Goal: Navigation & Orientation: Find specific page/section

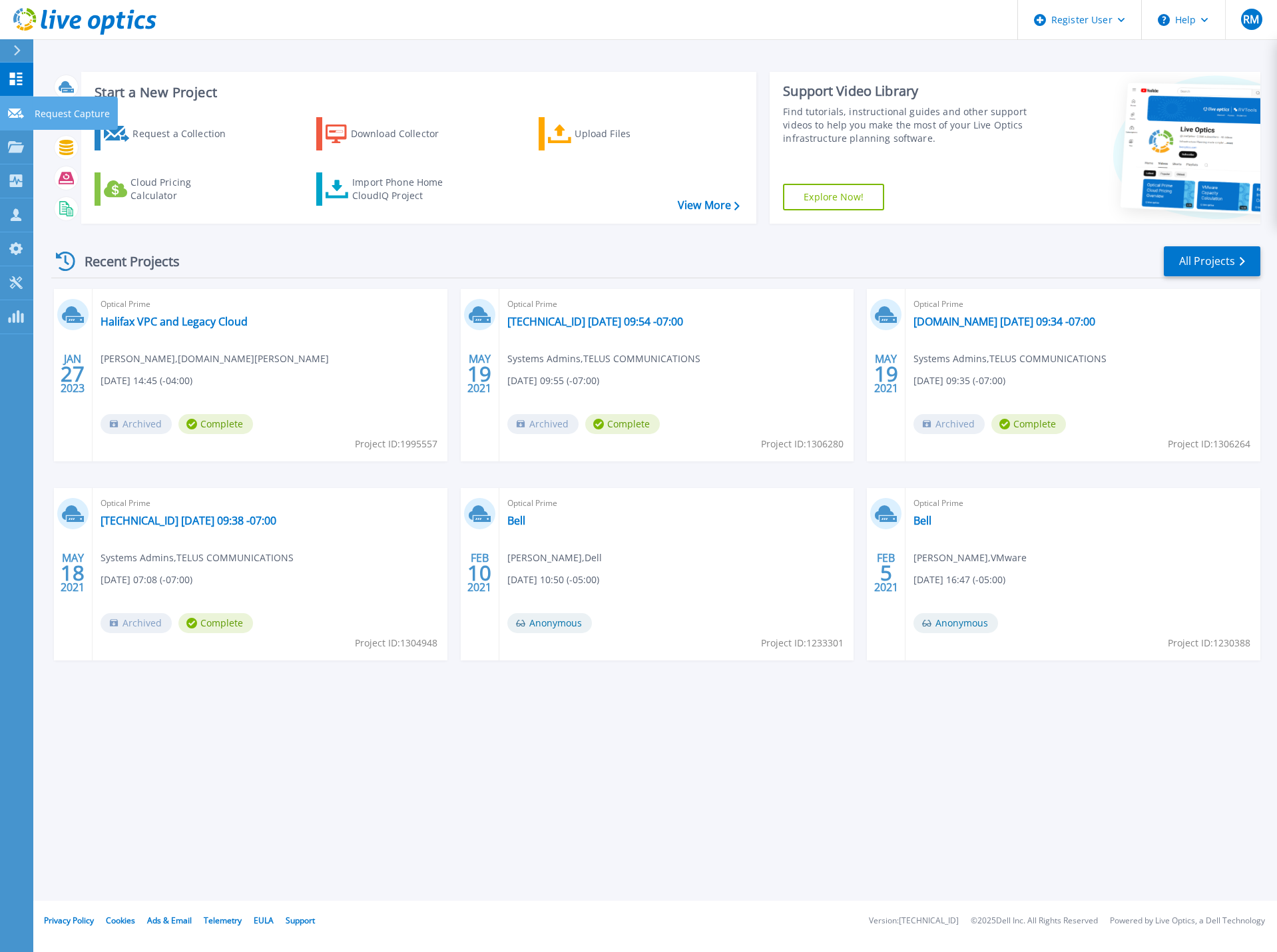
click at [14, 125] on link "Request Capture Request Capture" at bounding box center [17, 113] width 33 height 34
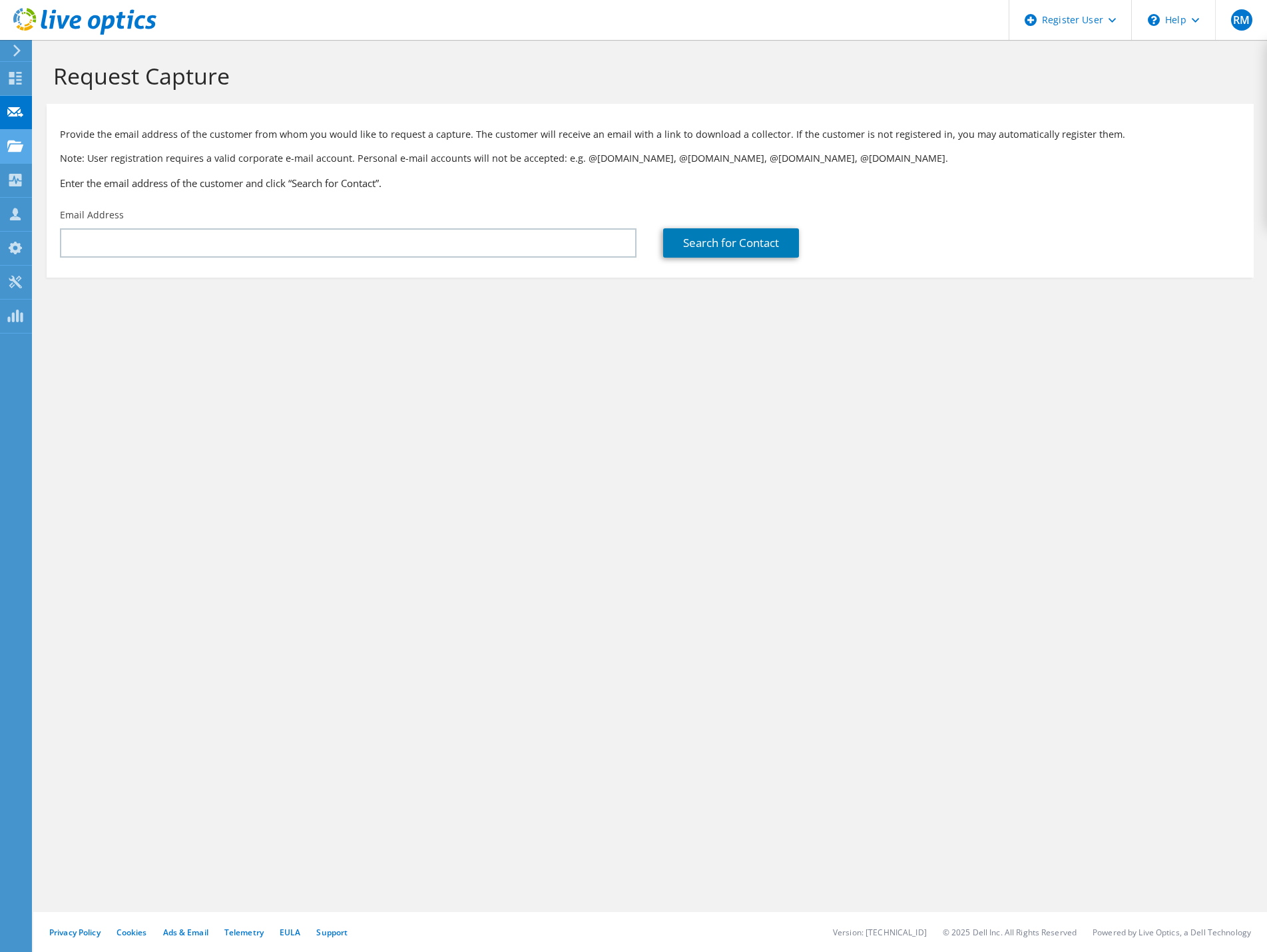
click at [13, 148] on use at bounding box center [15, 145] width 16 height 11
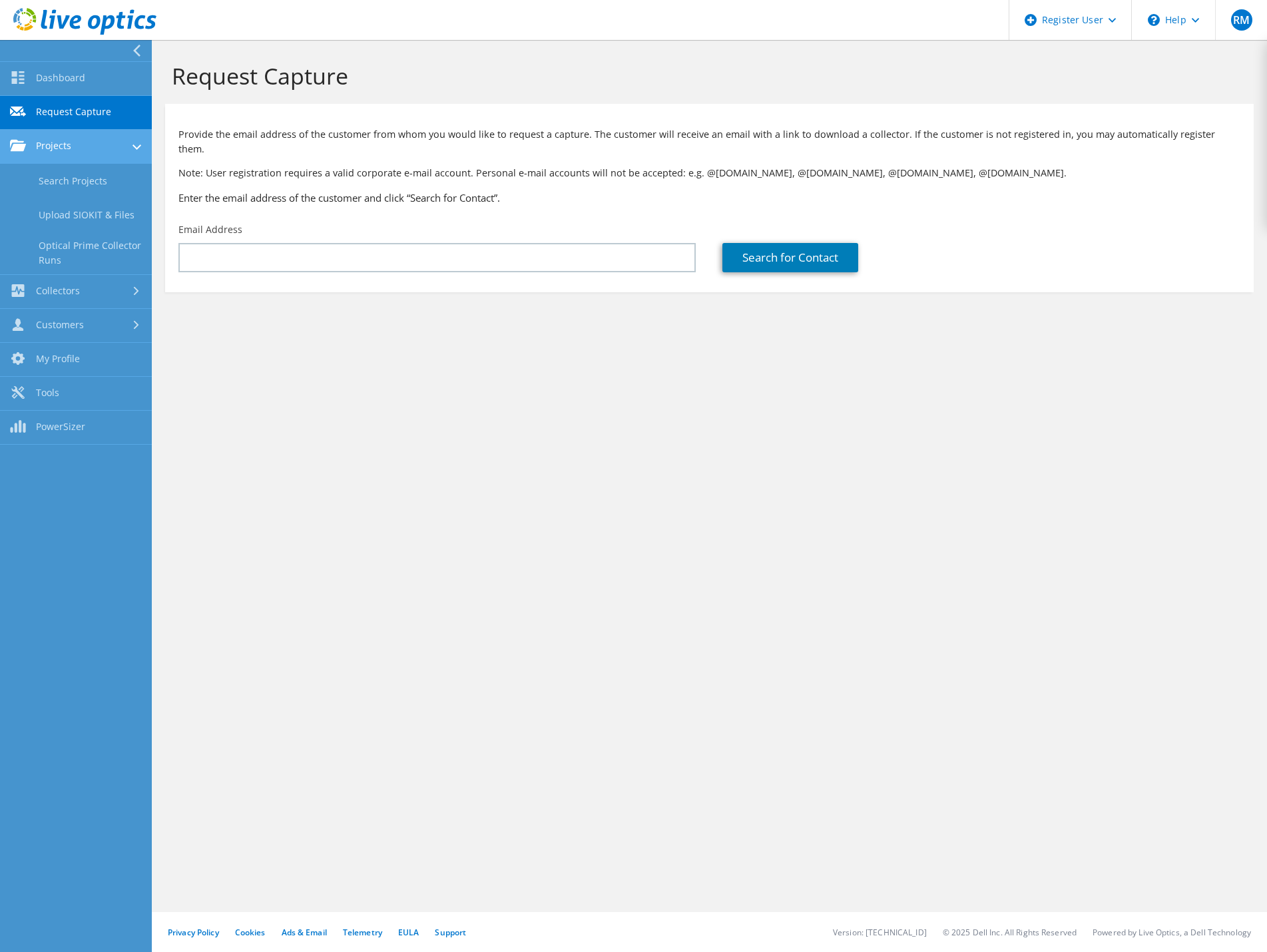
click at [53, 149] on link "Projects" at bounding box center [75, 146] width 151 height 34
click at [52, 176] on link "Collectors" at bounding box center [75, 180] width 151 height 34
click at [49, 319] on link "Customers" at bounding box center [75, 325] width 151 height 34
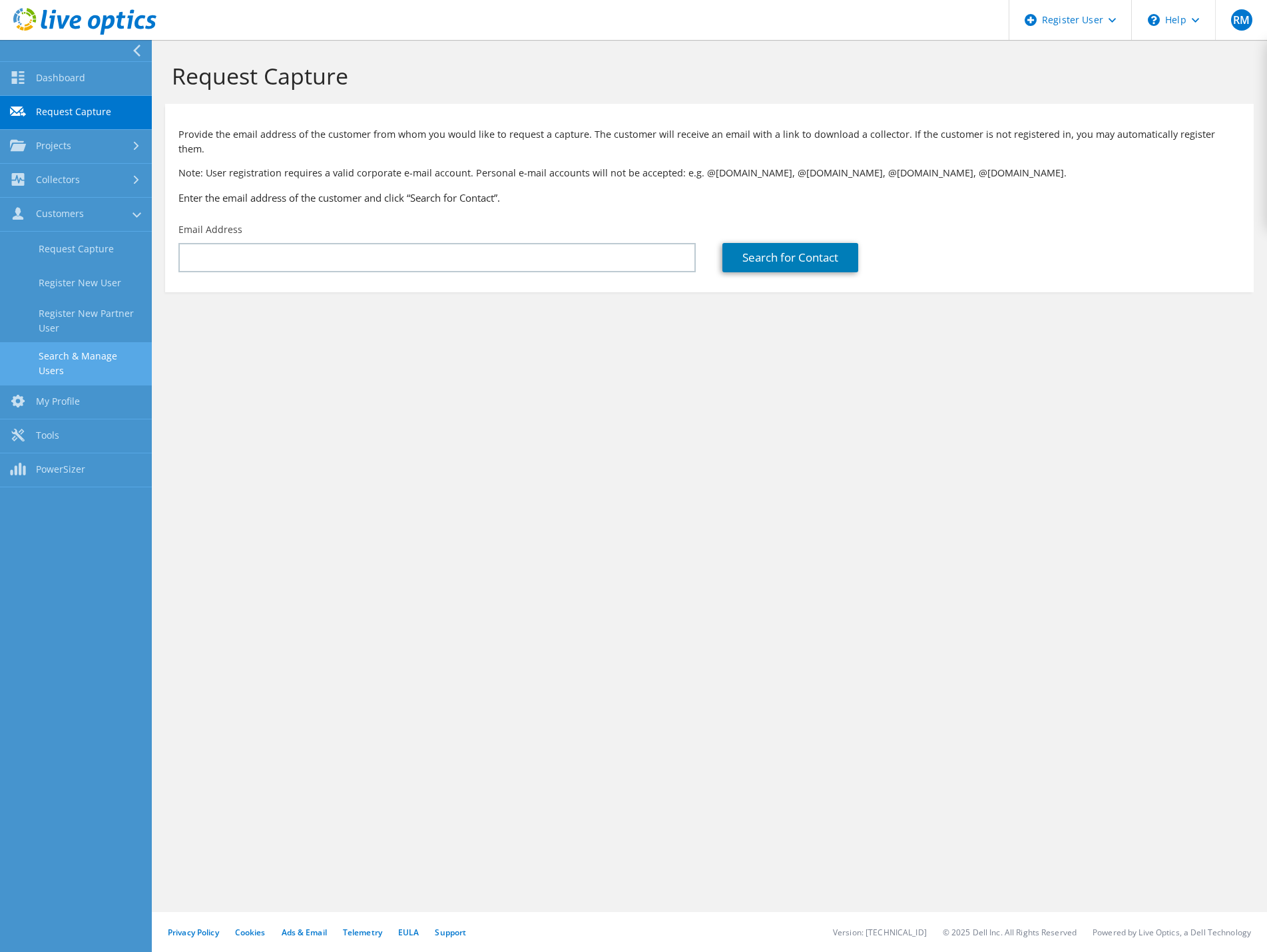
click at [64, 357] on link "Search & Manage Users" at bounding box center [75, 363] width 151 height 43
